Goal: Task Accomplishment & Management: Complete application form

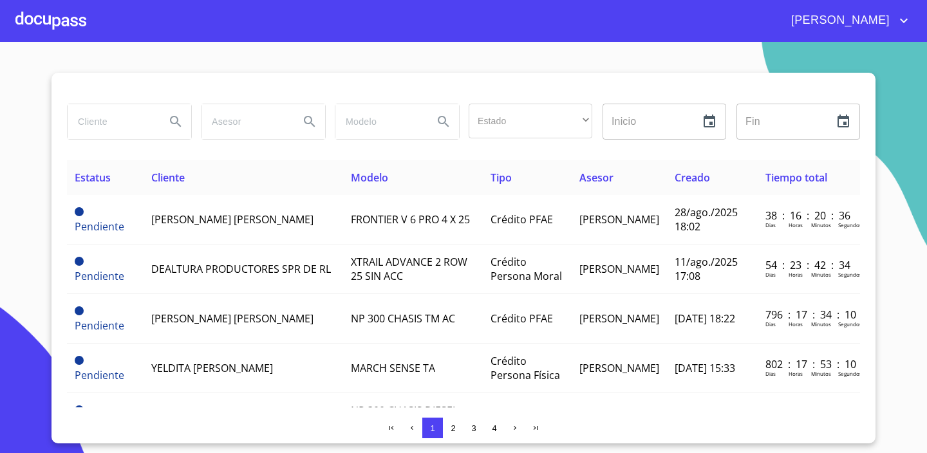
click at [37, 21] on div at bounding box center [50, 20] width 71 height 41
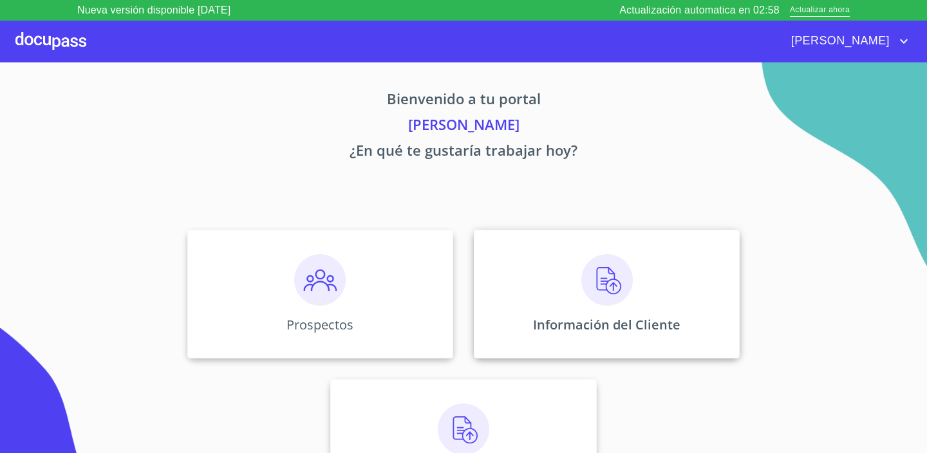
click at [613, 286] on img at bounding box center [606, 279] width 51 height 51
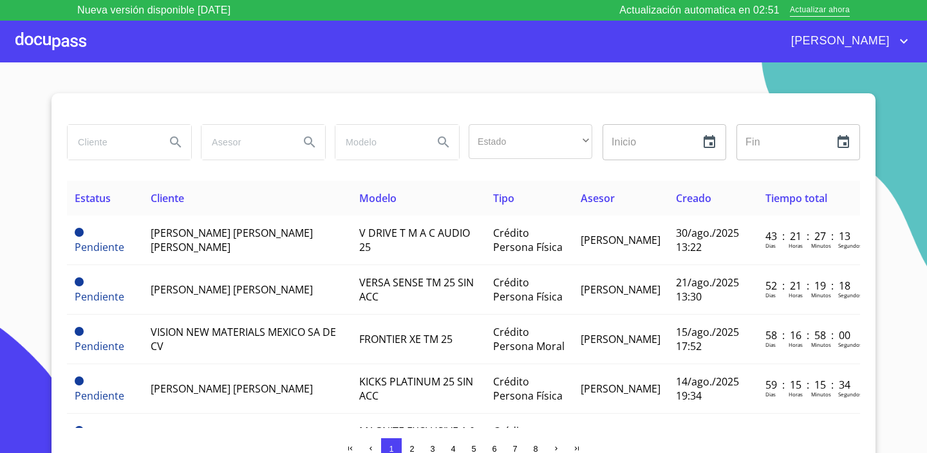
click at [35, 39] on div at bounding box center [50, 41] width 71 height 41
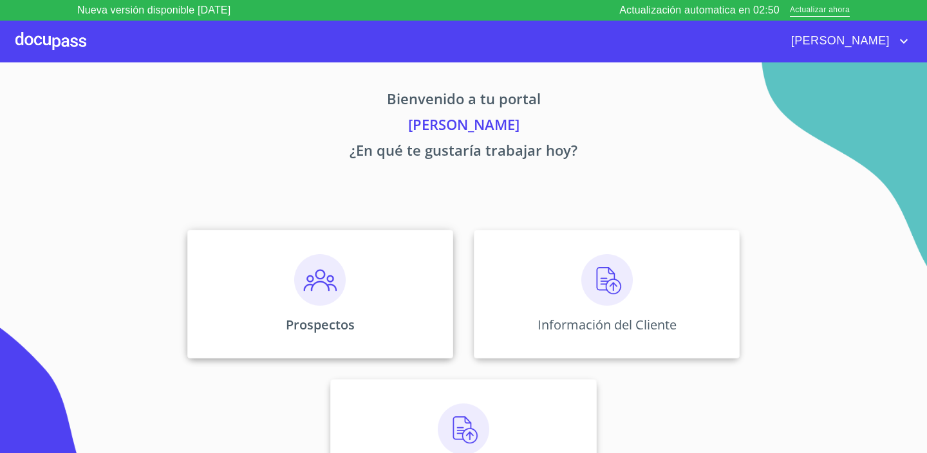
click at [362, 280] on div "Prospectos" at bounding box center [320, 294] width 266 height 129
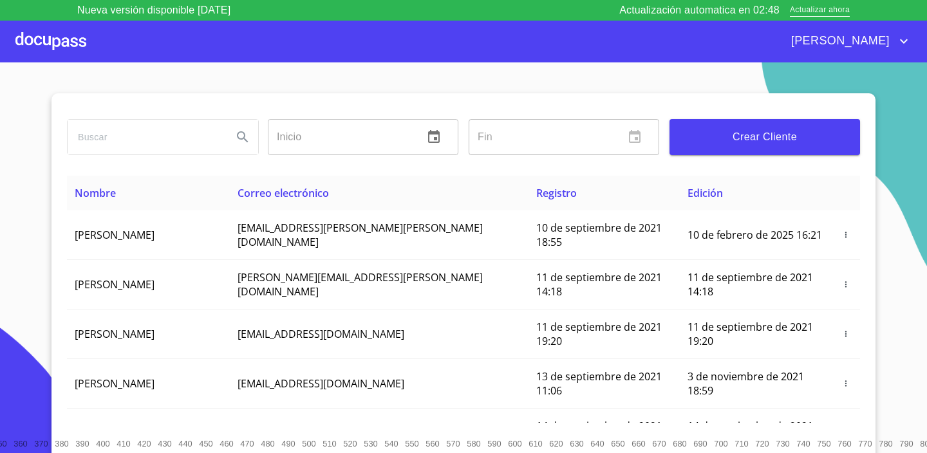
click at [779, 131] on span "Crear Cliente" at bounding box center [765, 137] width 170 height 18
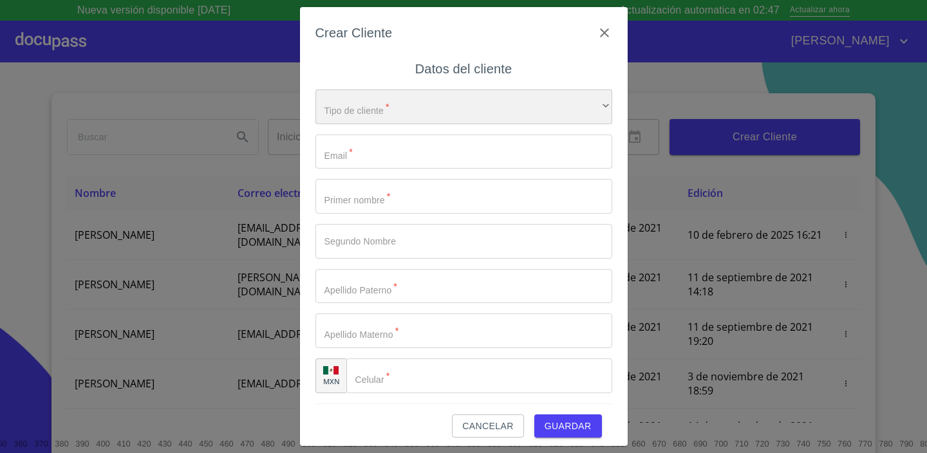
click at [416, 106] on div "​" at bounding box center [463, 106] width 297 height 35
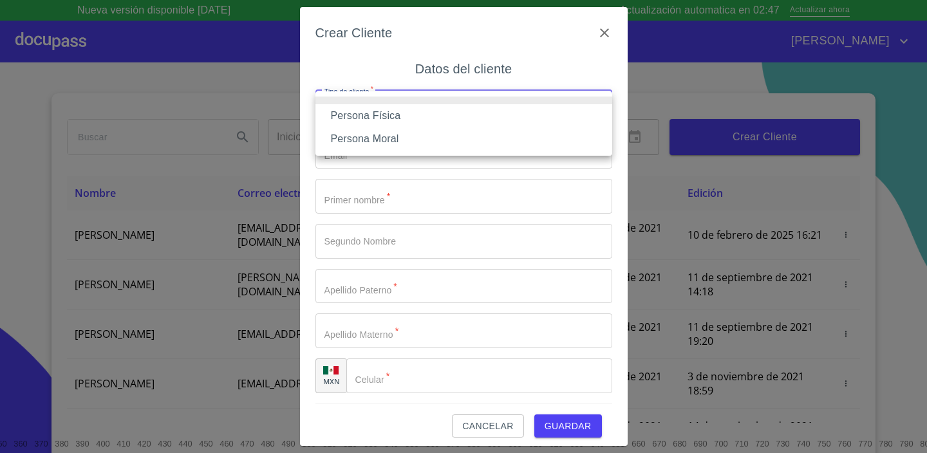
click at [391, 137] on li "Persona Moral" at bounding box center [463, 138] width 297 height 23
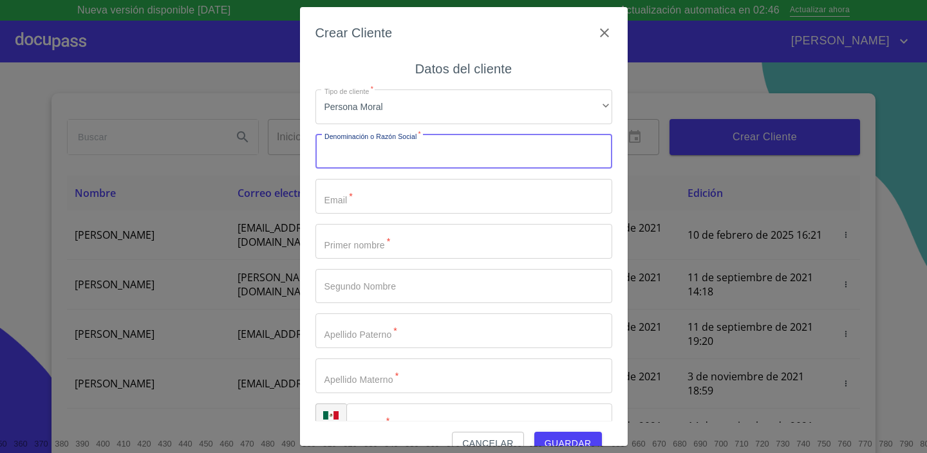
click at [366, 156] on input "Tipo de cliente   *" at bounding box center [463, 152] width 297 height 35
